Goal: Task Accomplishment & Management: Manage account settings

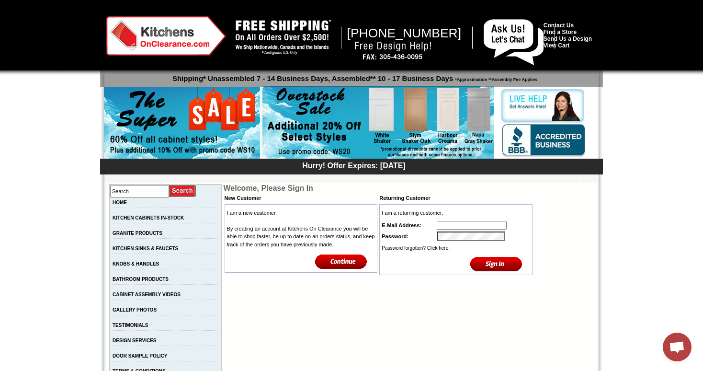
type input "[EMAIL_ADDRESS][DOMAIN_NAME]"
click at [487, 261] on input "image" at bounding box center [496, 264] width 52 height 16
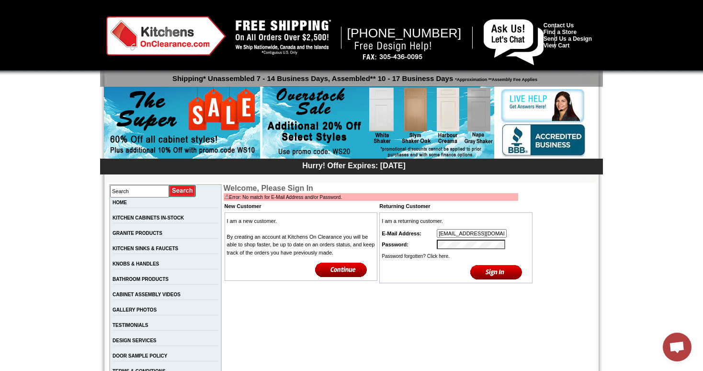
click at [494, 272] on input "image" at bounding box center [496, 272] width 52 height 16
click at [405, 239] on tbody "I am a returning customer. E-Mail Address: info@sobekitchens.com Password: Pass…" at bounding box center [456, 248] width 150 height 68
click at [500, 272] on input "image" at bounding box center [496, 272] width 52 height 16
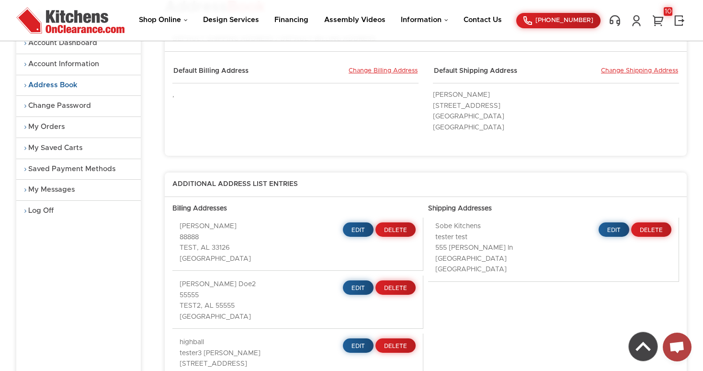
scroll to position [56, 0]
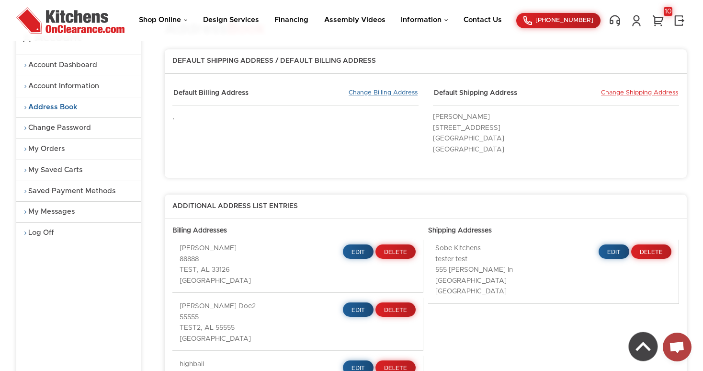
click at [380, 94] on link "Change Billing Address" at bounding box center [383, 93] width 69 height 9
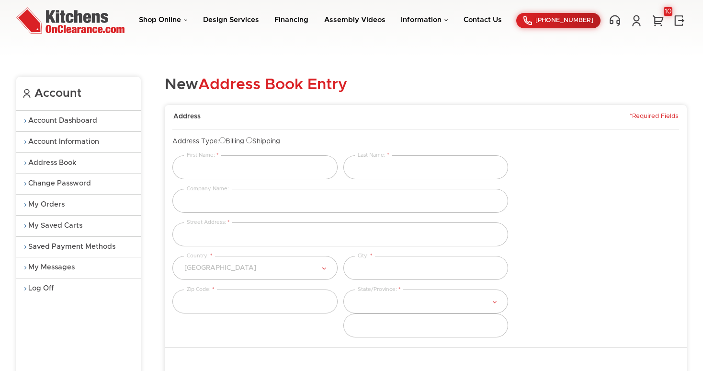
scroll to position [63, 0]
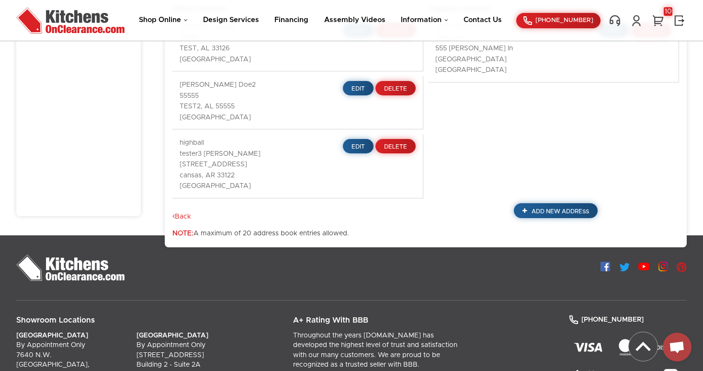
scroll to position [266, 0]
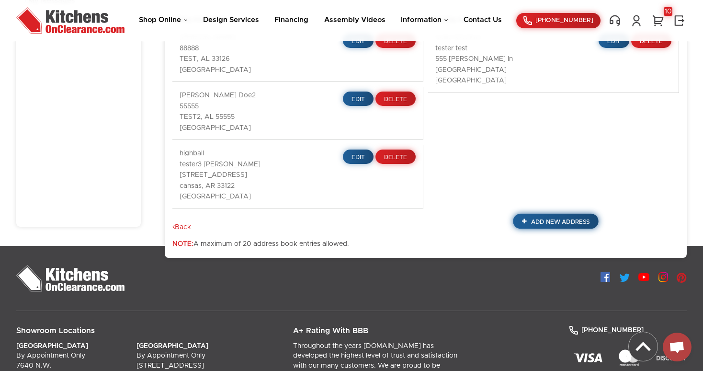
click at [560, 218] on span "Add New Address" at bounding box center [560, 221] width 58 height 6
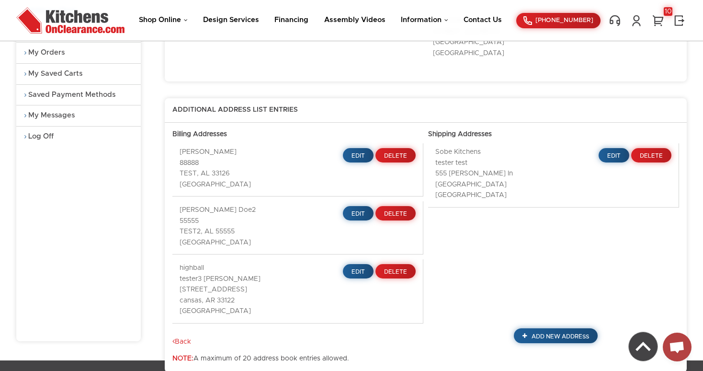
scroll to position [156, 0]
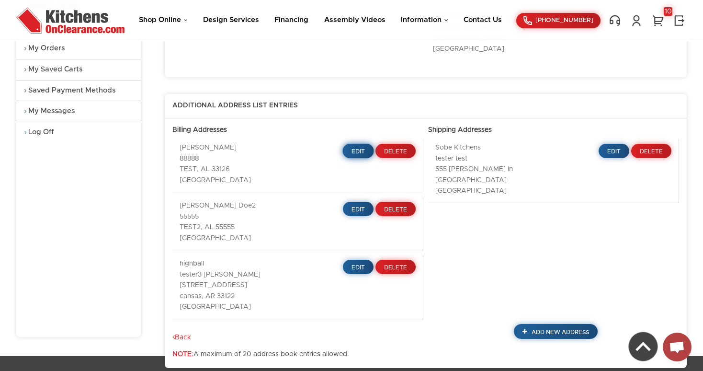
click at [362, 148] on span "Edit" at bounding box center [359, 151] width 14 height 6
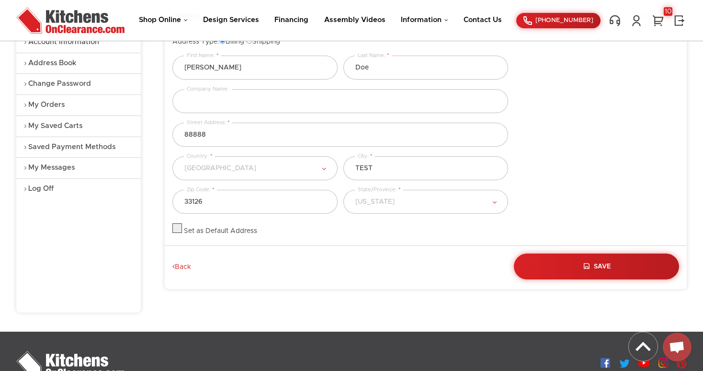
scroll to position [111, 0]
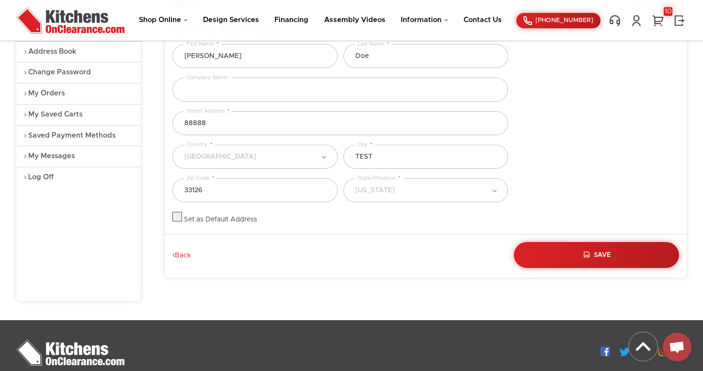
click at [179, 216] on label at bounding box center [177, 219] width 10 height 7
checkbox input "true"
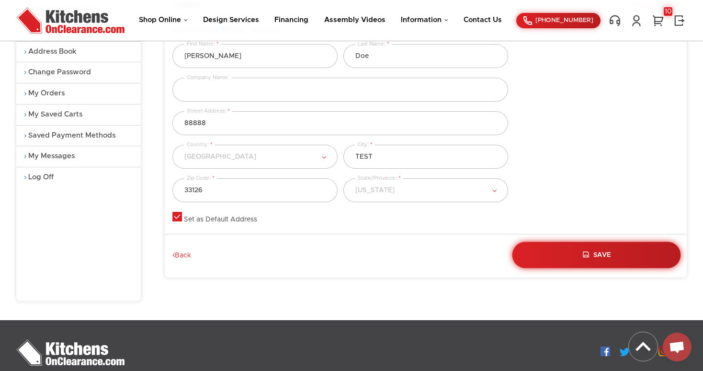
click at [594, 256] on span "Save" at bounding box center [602, 254] width 17 height 7
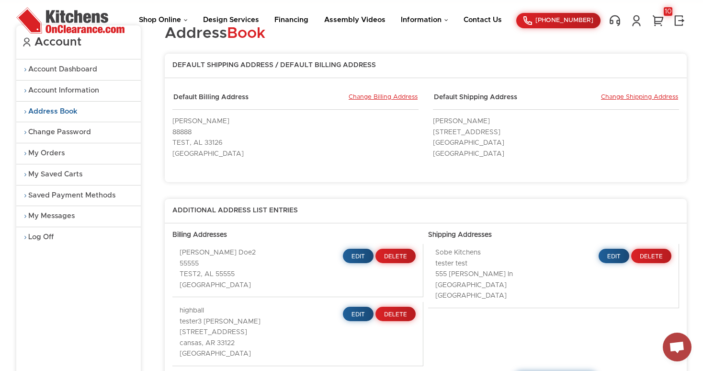
scroll to position [28, 0]
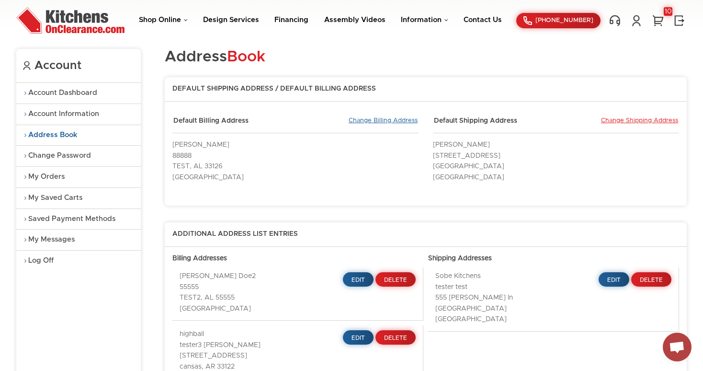
click at [370, 120] on link "Change Billing Address" at bounding box center [383, 121] width 69 height 9
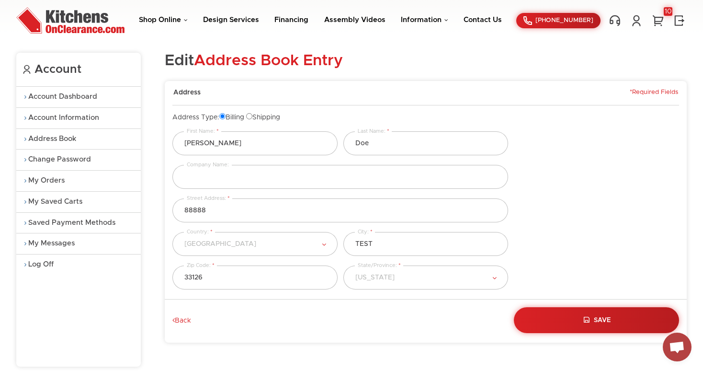
scroll to position [24, 0]
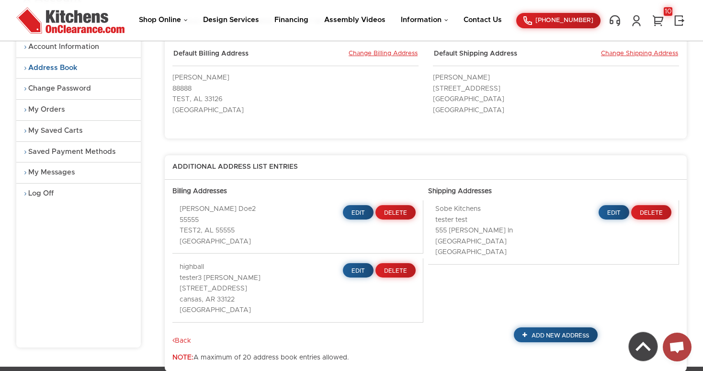
scroll to position [98, 0]
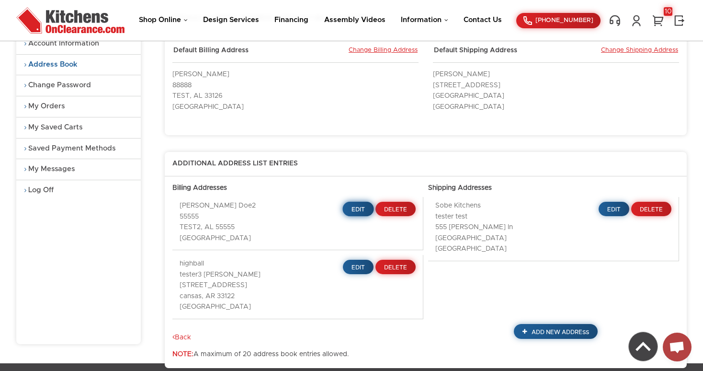
click at [357, 206] on span "Edit" at bounding box center [359, 209] width 14 height 6
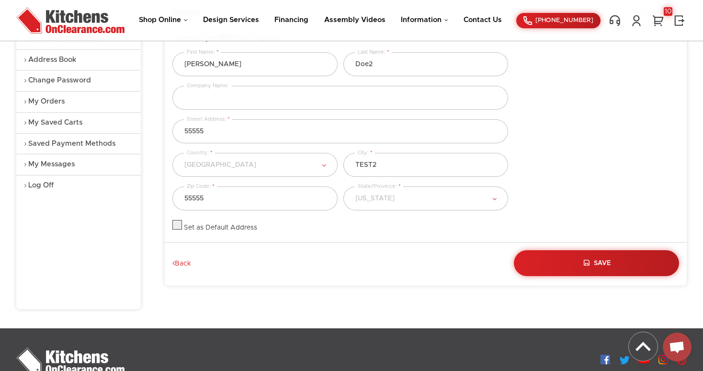
scroll to position [103, 0]
click at [177, 225] on label at bounding box center [177, 227] width 10 height 7
checkbox input "true"
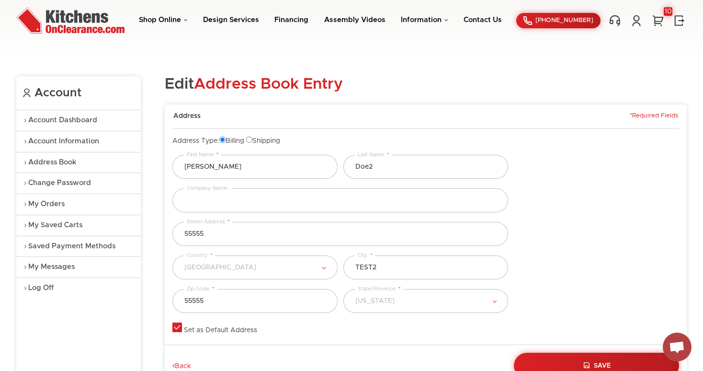
scroll to position [0, 0]
click at [601, 364] on span "Save" at bounding box center [602, 366] width 17 height 7
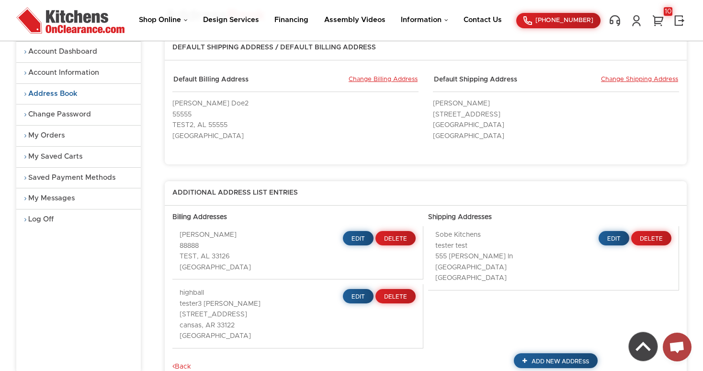
scroll to position [80, 0]
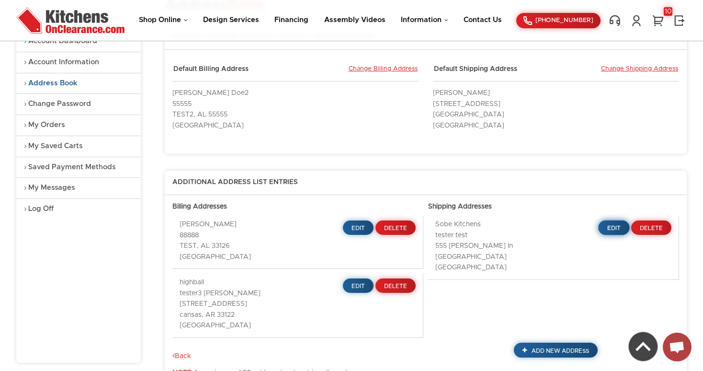
click at [609, 225] on span "Edit" at bounding box center [614, 228] width 14 height 6
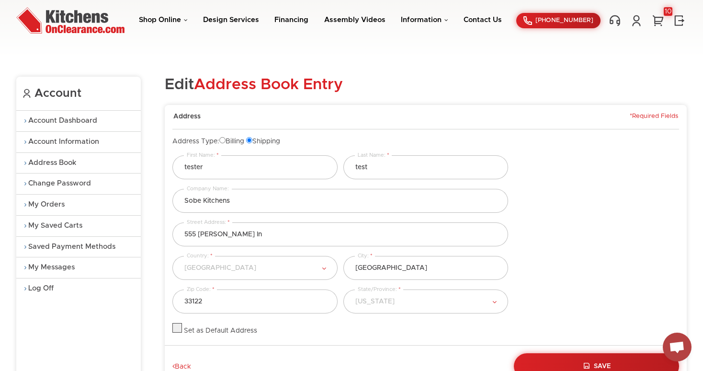
click at [226, 139] on input "Billing" at bounding box center [222, 140] width 6 height 6
radio input "true"
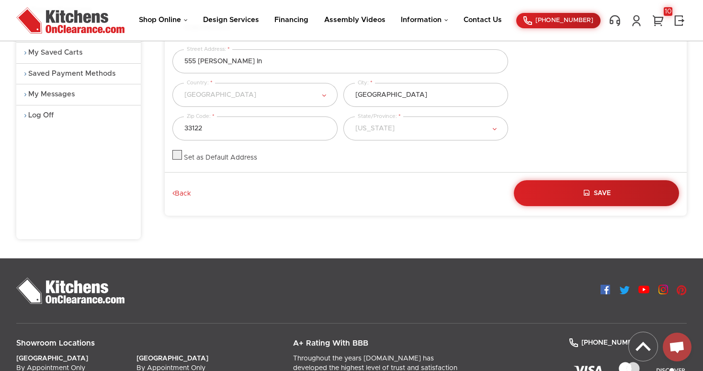
scroll to position [182, 0]
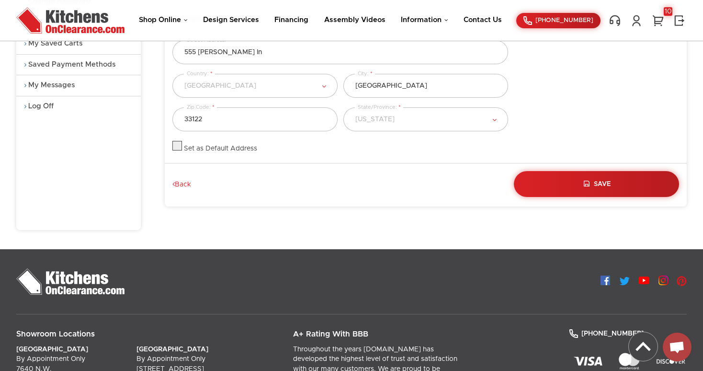
click at [179, 149] on label at bounding box center [177, 148] width 10 height 7
checkbox input "true"
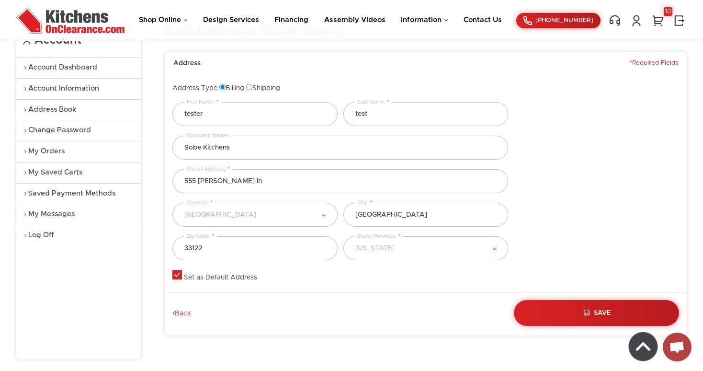
scroll to position [85, 0]
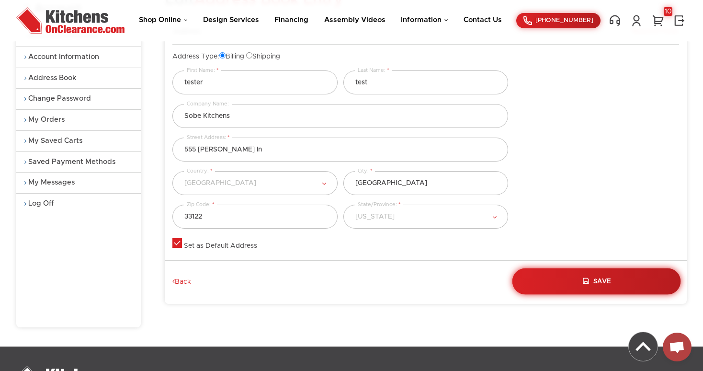
click at [604, 279] on span "Save" at bounding box center [602, 281] width 17 height 7
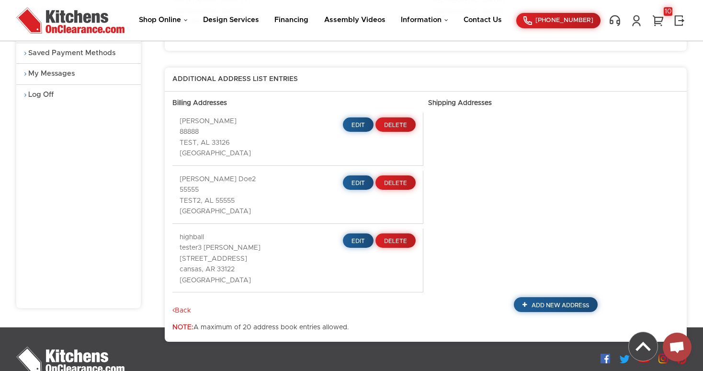
scroll to position [198, 0]
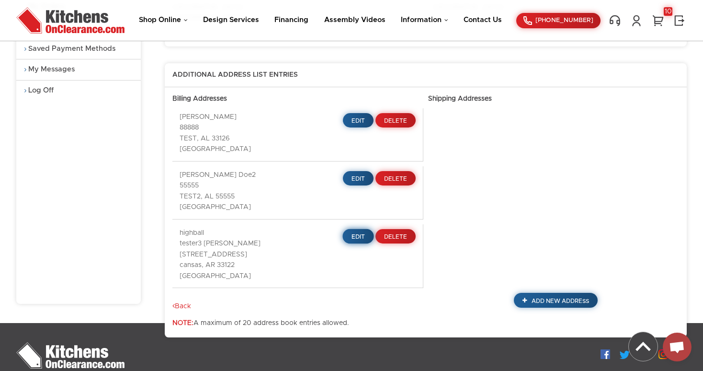
click at [357, 234] on span "Edit" at bounding box center [359, 237] width 14 height 6
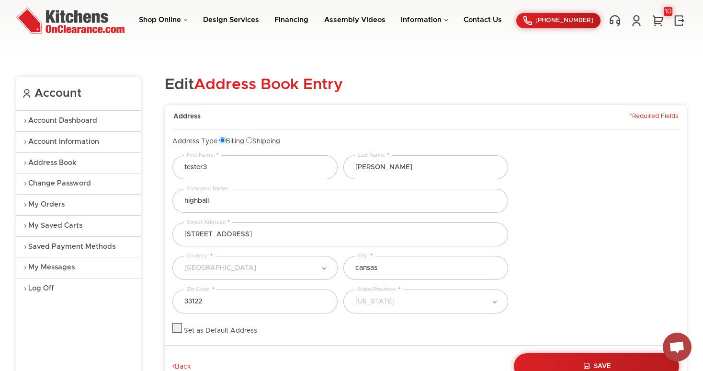
click at [252, 139] on input "Shipping" at bounding box center [249, 140] width 6 height 6
radio input "true"
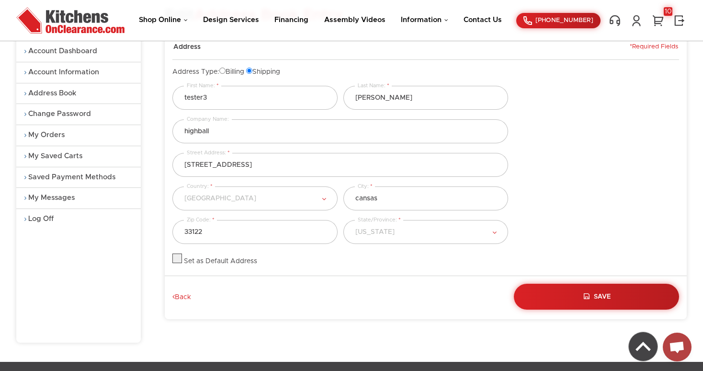
scroll to position [71, 0]
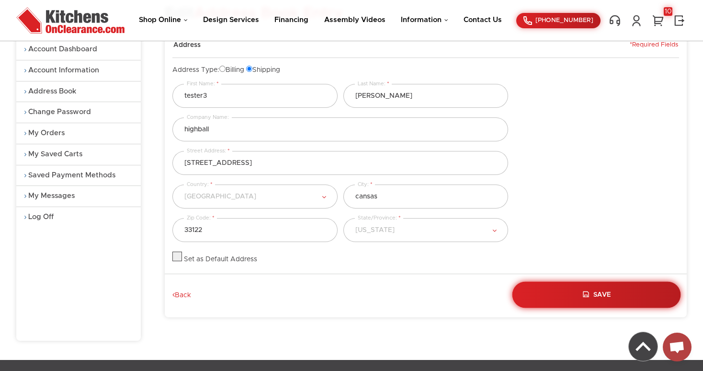
click at [601, 293] on span "Save" at bounding box center [602, 294] width 17 height 7
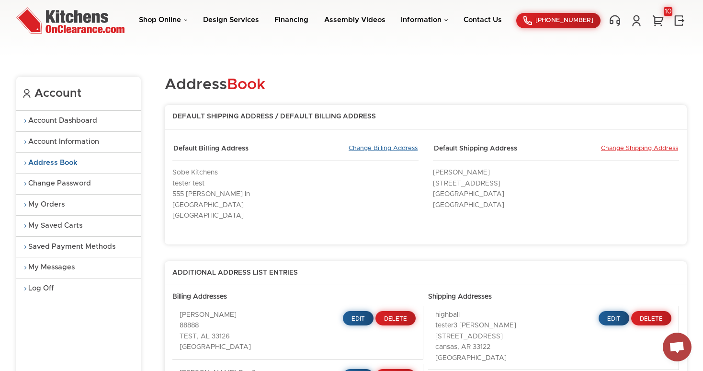
click at [386, 147] on link "Change Billing Address" at bounding box center [383, 149] width 69 height 9
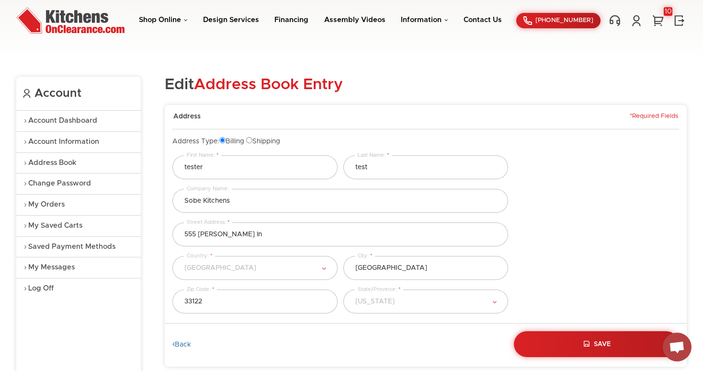
click at [188, 341] on link "Back" at bounding box center [181, 345] width 19 height 9
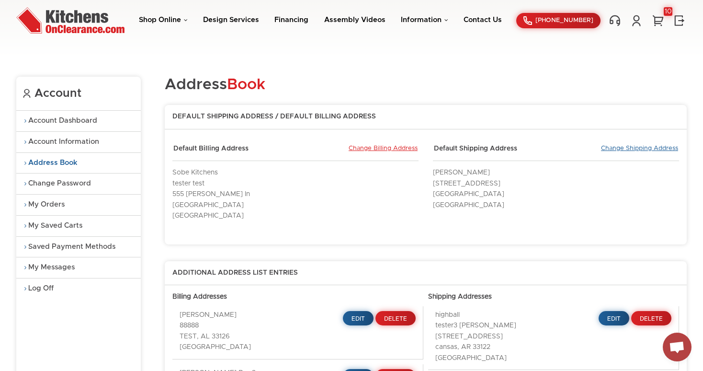
click at [638, 151] on link "Change Shipping Address" at bounding box center [639, 149] width 77 height 9
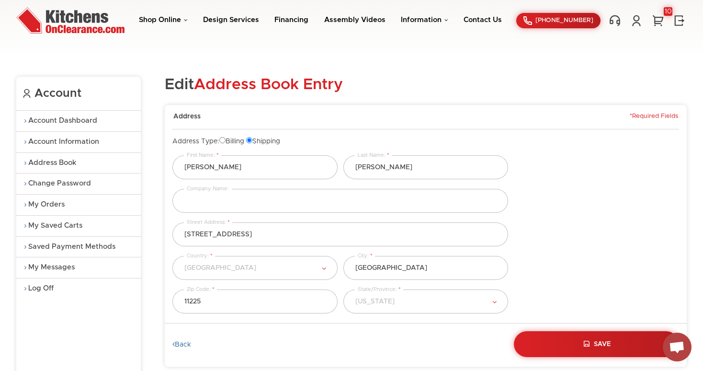
click at [187, 345] on link "Back" at bounding box center [181, 345] width 19 height 9
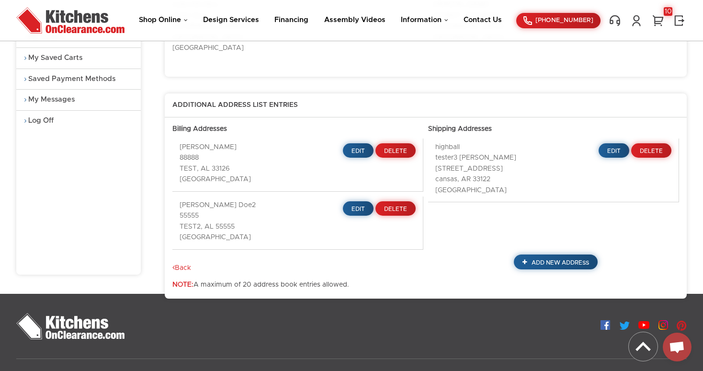
scroll to position [164, 0]
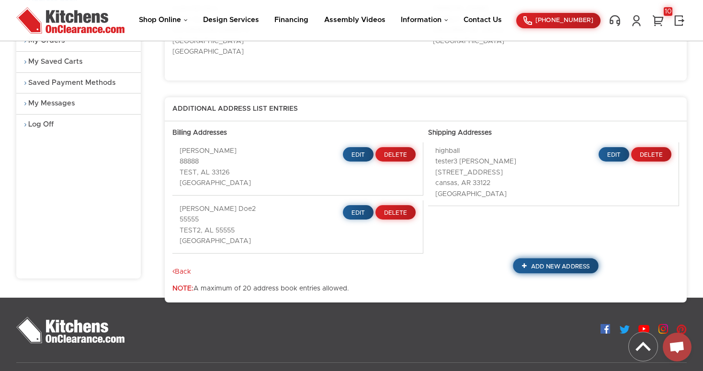
click at [546, 263] on span "Add New Address" at bounding box center [560, 266] width 58 height 6
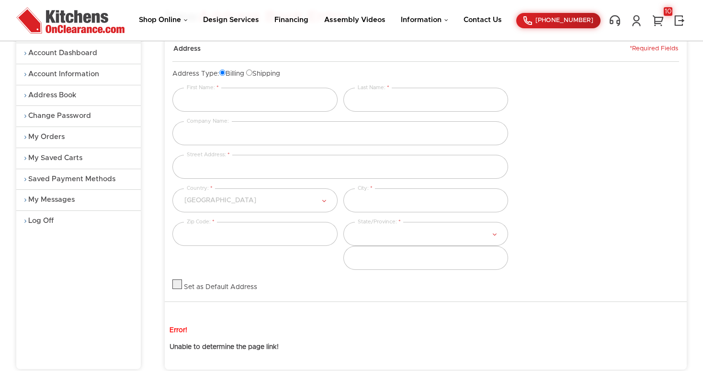
scroll to position [85, 0]
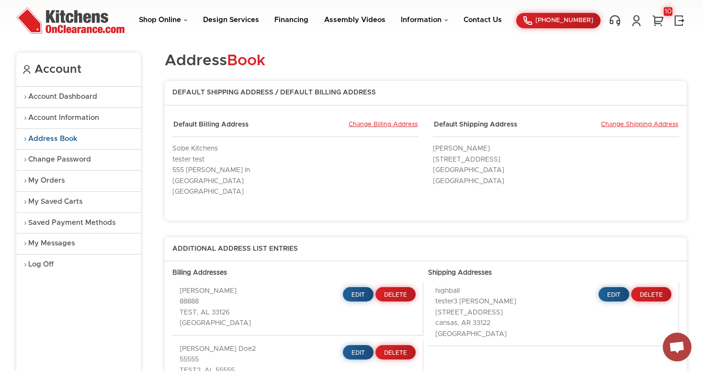
scroll to position [18, 0]
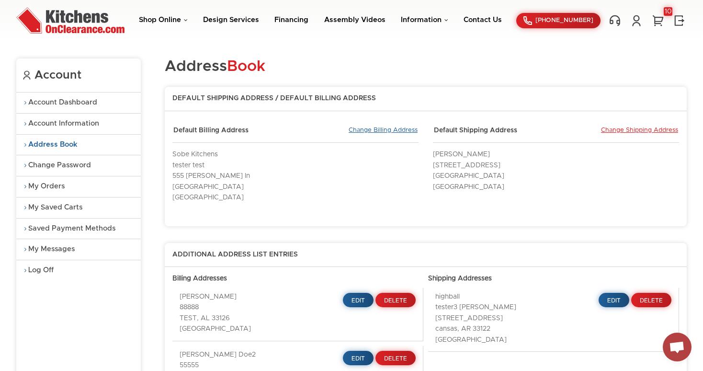
click at [370, 128] on link "Change Billing Address" at bounding box center [383, 130] width 69 height 9
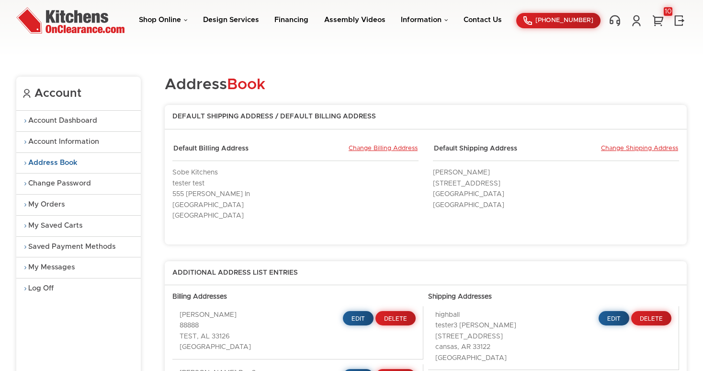
scroll to position [18, 0]
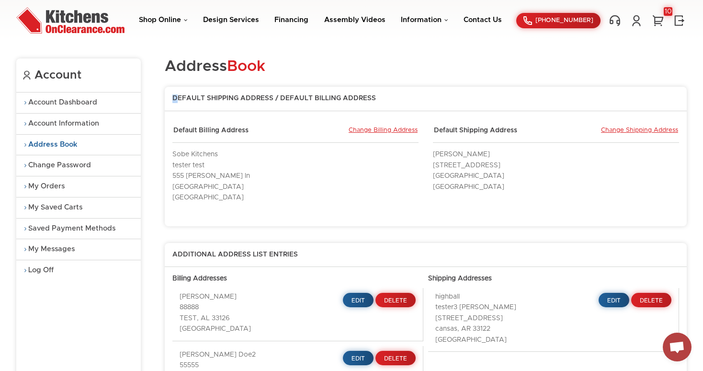
drag, startPoint x: 371, startPoint y: 99, endPoint x: 174, endPoint y: 99, distance: 196.8
click at [174, 99] on div "Default Shipping Address / Default Billing Address" at bounding box center [426, 102] width 522 height 17
drag, startPoint x: 375, startPoint y: 97, endPoint x: 172, endPoint y: 99, distance: 203.1
click at [172, 99] on div "Default Shipping Address / Default Billing Address" at bounding box center [426, 102] width 522 height 17
copy div "Default Shipping Address / Default Billing Address"
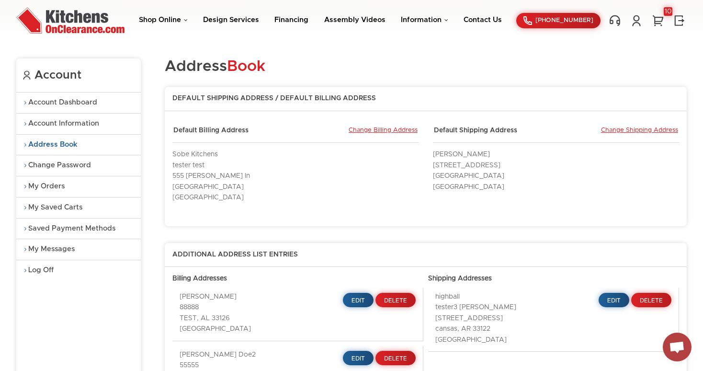
click at [421, 59] on h1 "Address Book" at bounding box center [426, 66] width 522 height 17
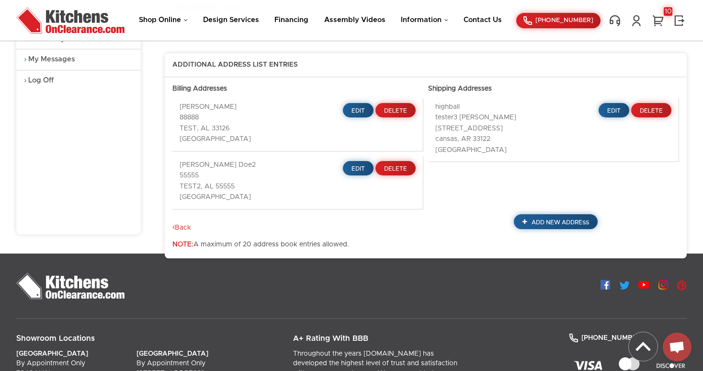
scroll to position [206, 0]
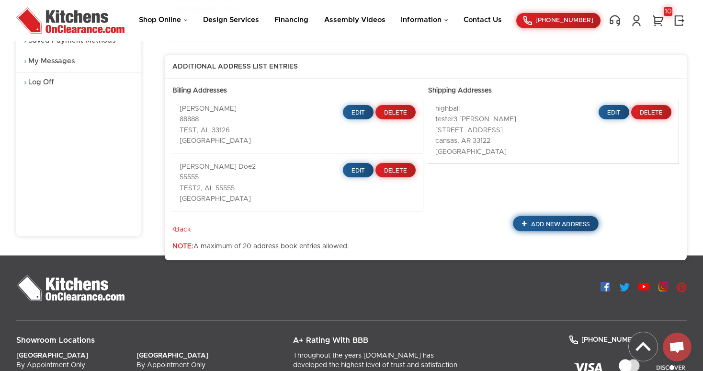
click at [554, 221] on span "Add New Address" at bounding box center [560, 224] width 58 height 6
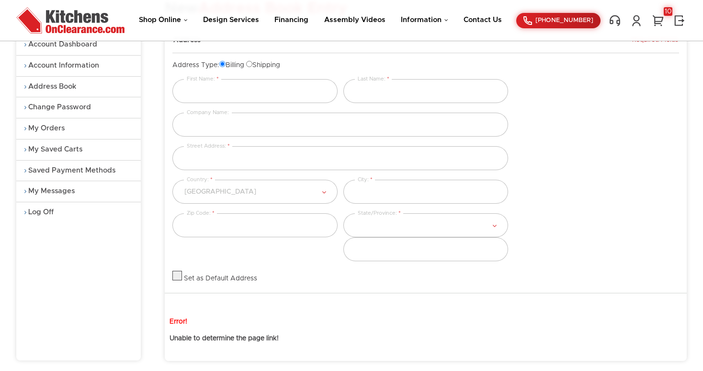
scroll to position [79, 0]
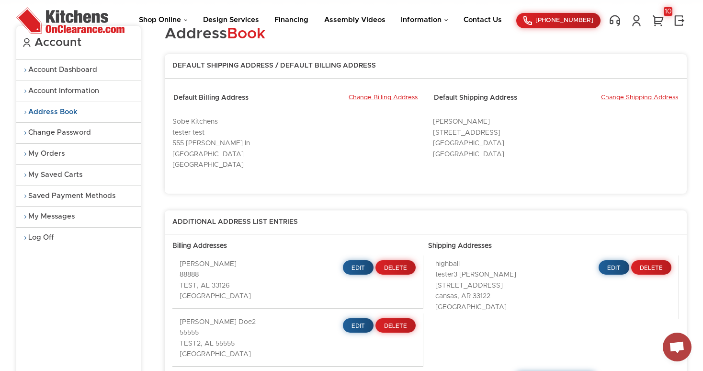
scroll to position [47, 0]
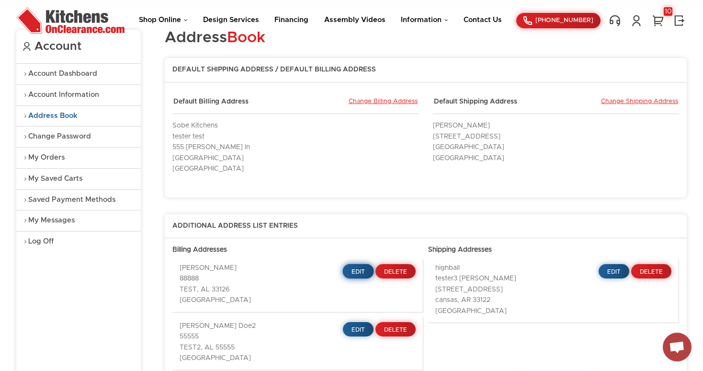
click at [357, 269] on span "Edit" at bounding box center [359, 272] width 14 height 6
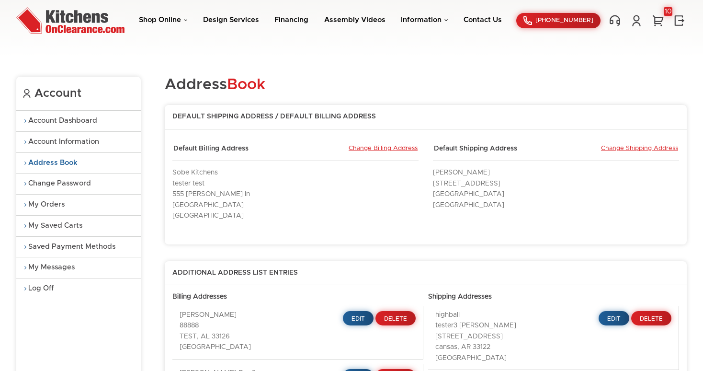
scroll to position [47, 0]
